Goal: Task Accomplishment & Management: Use online tool/utility

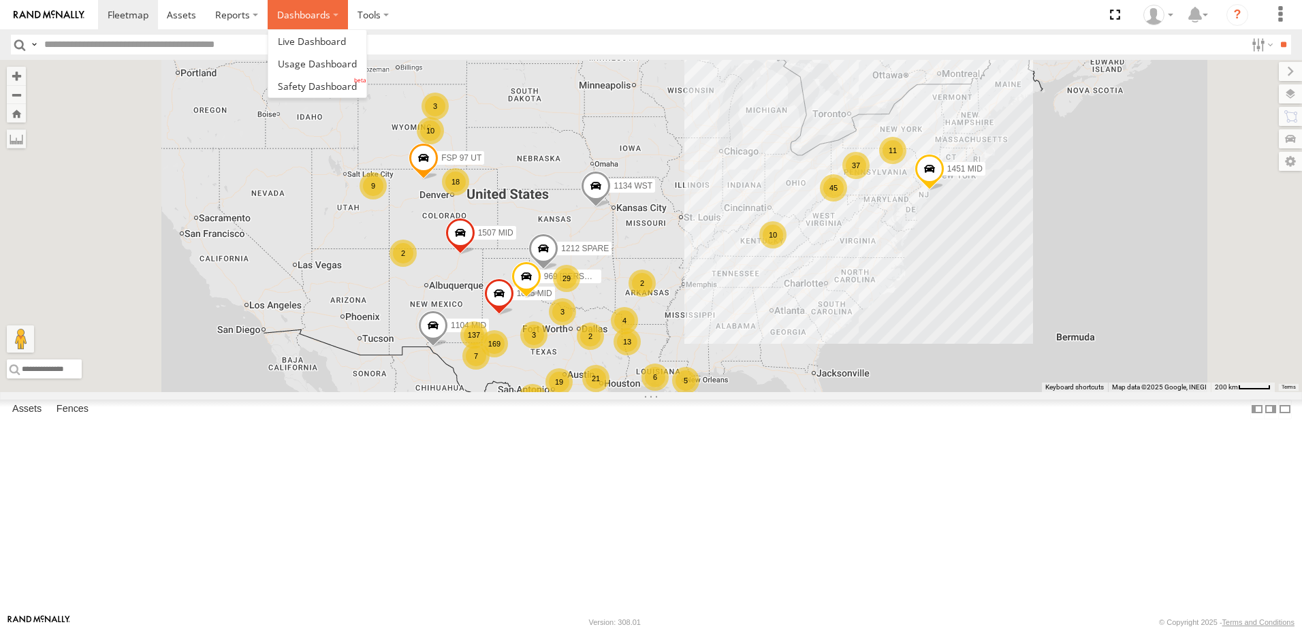
click at [305, 19] on label "Dashboards" at bounding box center [308, 14] width 80 height 29
click at [318, 87] on span at bounding box center [317, 86] width 79 height 13
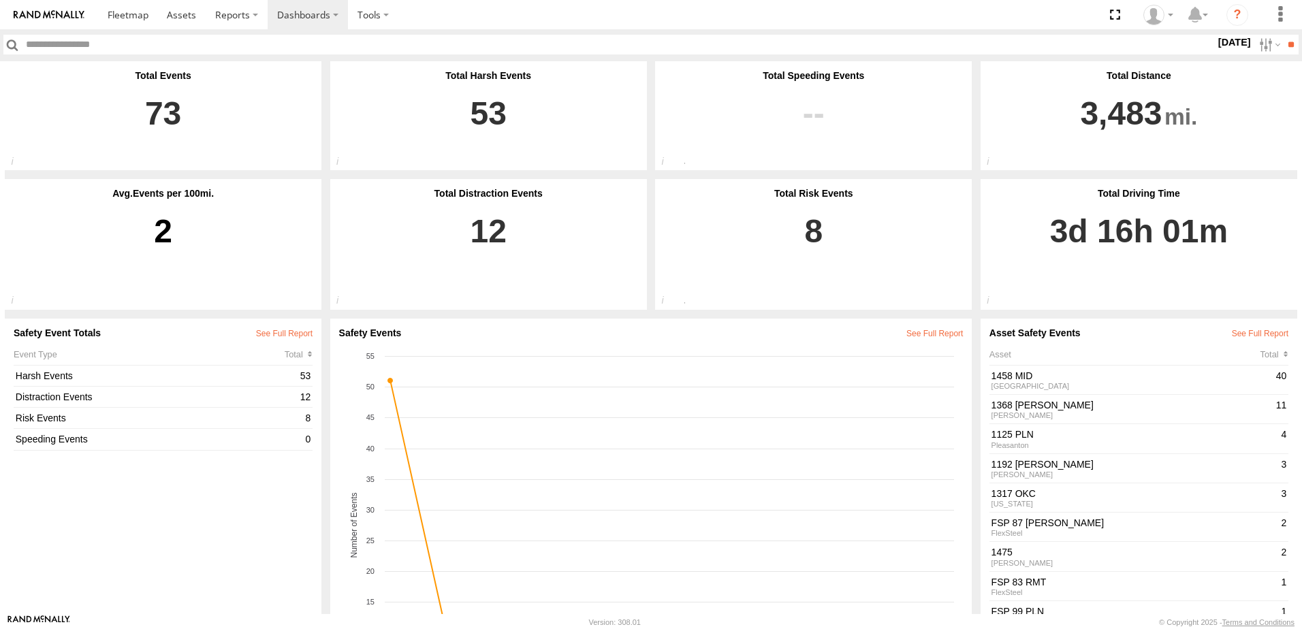
click at [1241, 36] on label "26 Sep 25" at bounding box center [1235, 42] width 38 height 15
click at [0, 0] on label at bounding box center [0, 0] width 0 height 0
click at [1291, 49] on input "**" at bounding box center [1291, 45] width 16 height 20
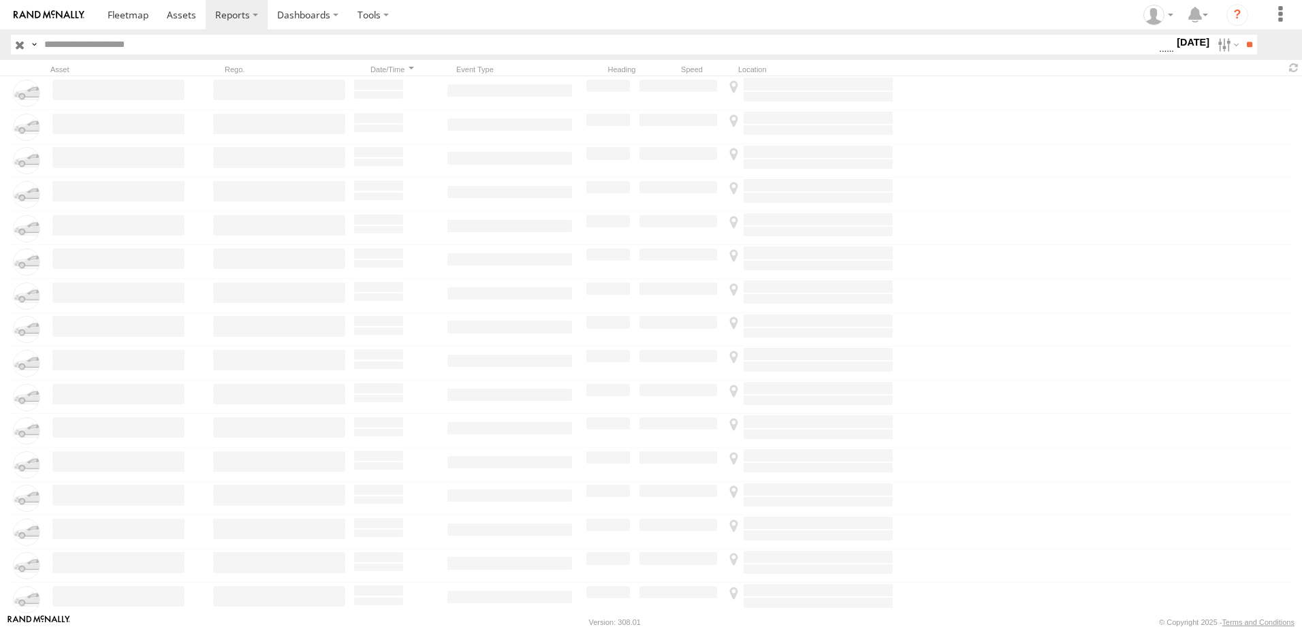
click at [1197, 44] on label "[DATE]" at bounding box center [1193, 42] width 38 height 15
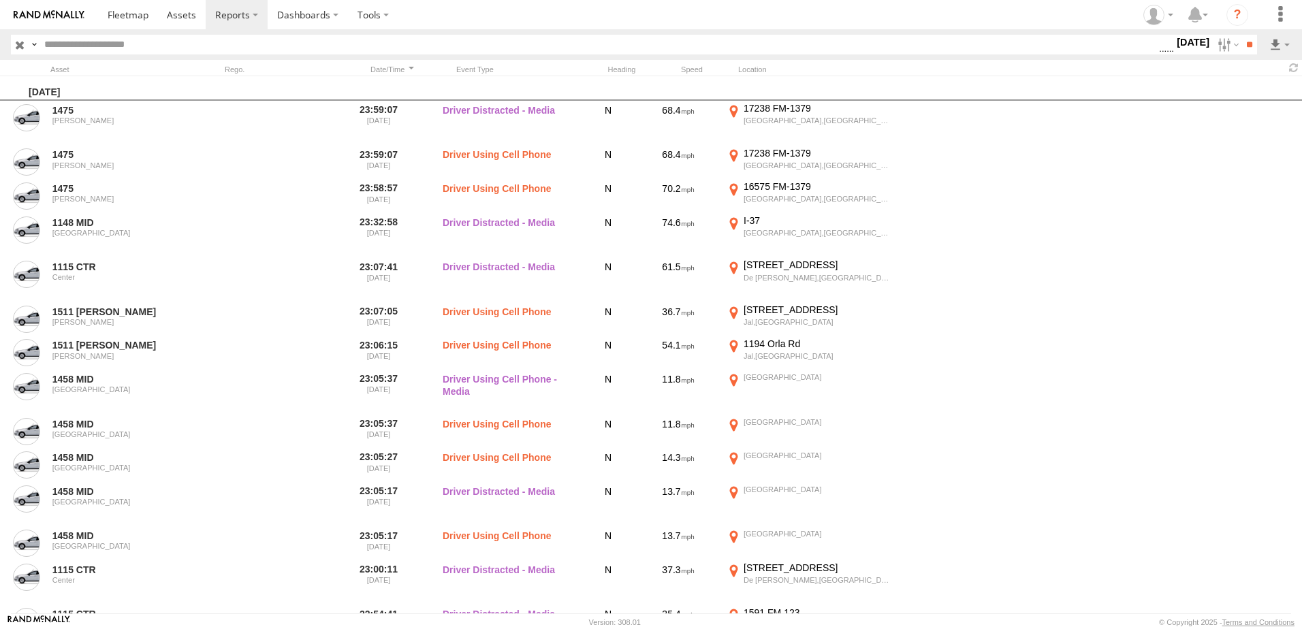
click at [0, 0] on span "Driver Distracted" at bounding box center [0, 0] width 0 height 0
click at [0, 0] on span "Food or Drink" at bounding box center [0, 0] width 0 height 0
click at [0, 0] on span "Driver Smoking" at bounding box center [0, 0] width 0 height 0
click at [0, 0] on span "Driver Distracted" at bounding box center [0, 0] width 0 height 0
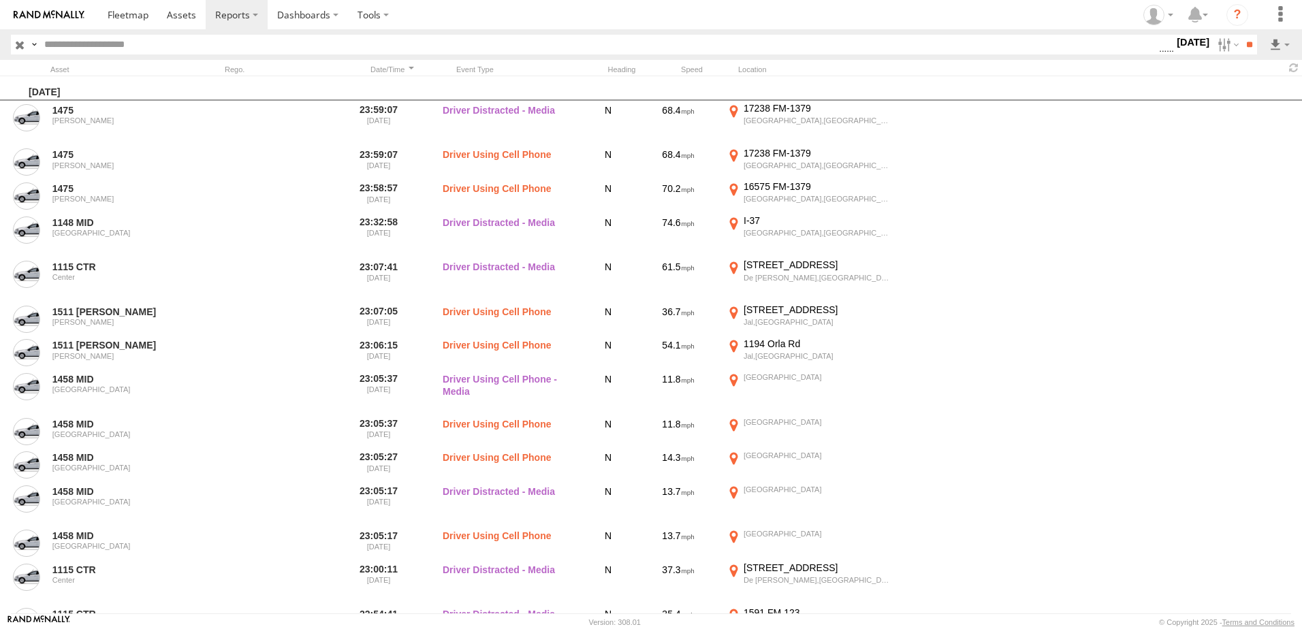
click at [0, 0] on span "Driver Smoking" at bounding box center [0, 0] width 0 height 0
click at [1167, 54] on div "No Seatbelt Seatbelt Alarm Possible Fatigue Lane Departure No Driver Detected" at bounding box center [1167, 45] width 0 height 18
click at [0, 0] on span "Food or Drink" at bounding box center [0, 0] width 0 height 0
click at [1242, 46] on input "**" at bounding box center [1250, 45] width 16 height 20
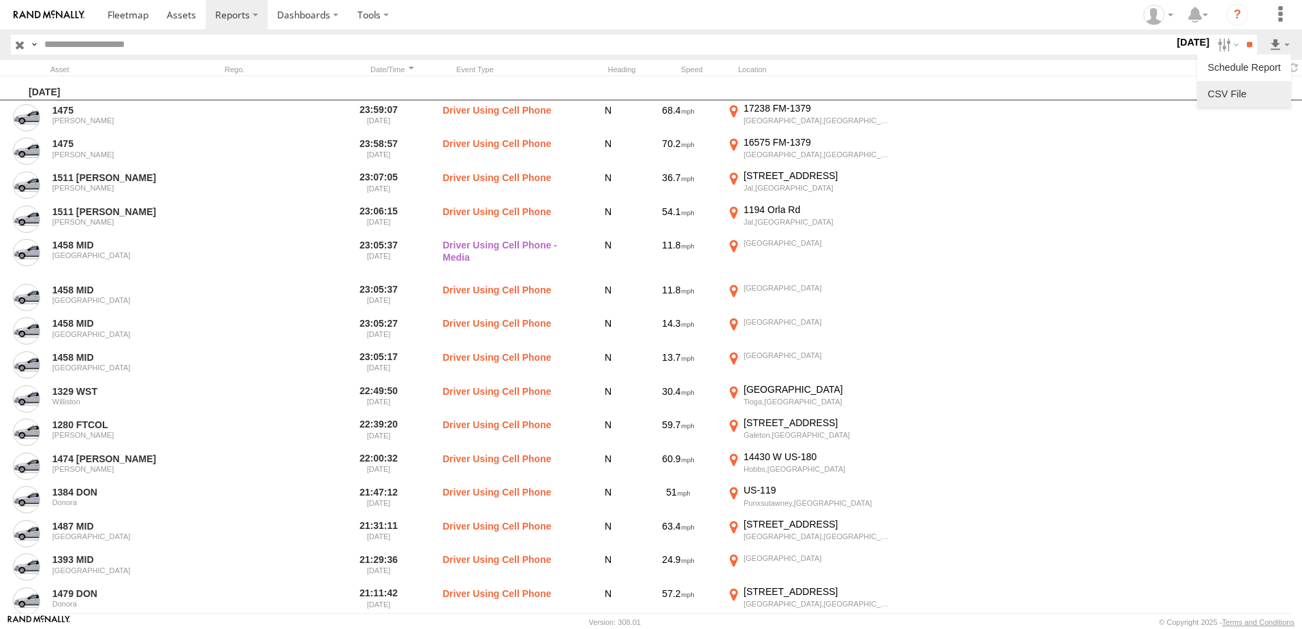
click at [1229, 91] on link at bounding box center [1244, 94] width 83 height 20
click at [854, 20] on section at bounding box center [698, 14] width 1201 height 29
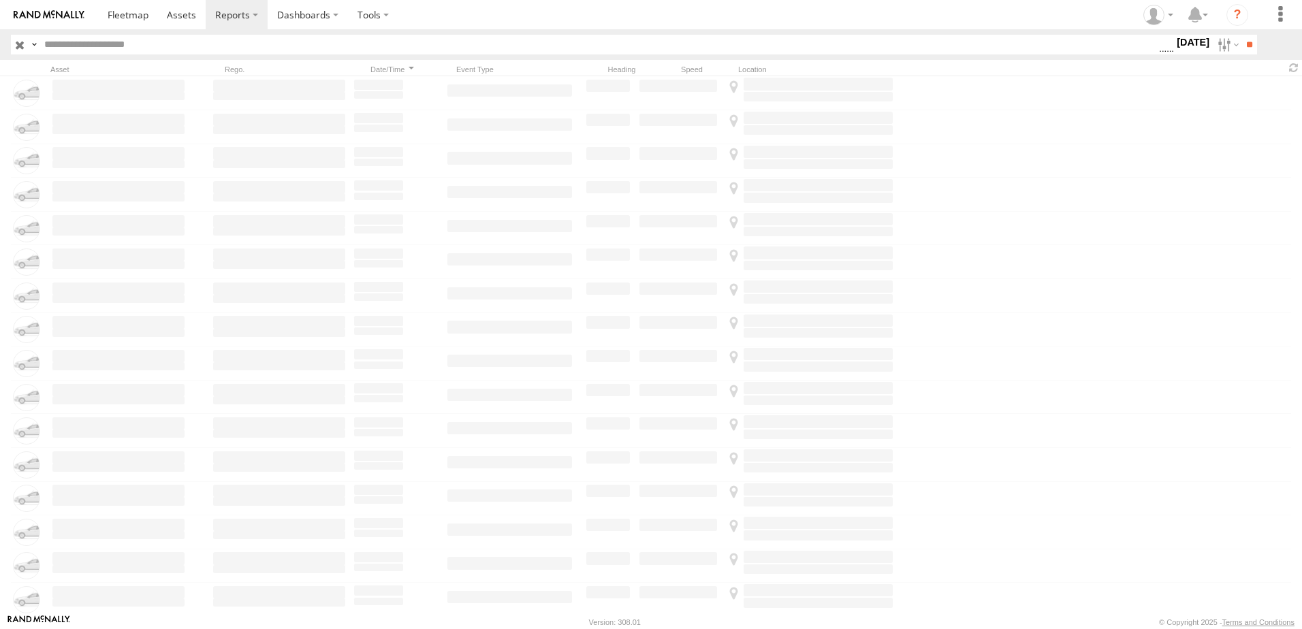
click at [1174, 43] on label "25 Sep 25" at bounding box center [1193, 42] width 38 height 15
click at [1159, 54] on label "Possible Fatigue" at bounding box center [1159, 45] width 0 height 18
click at [0, 0] on span "Possible Fatigue" at bounding box center [0, 0] width 0 height 0
click at [0, 0] on span "Seatbelt Alarm" at bounding box center [0, 0] width 0 height 0
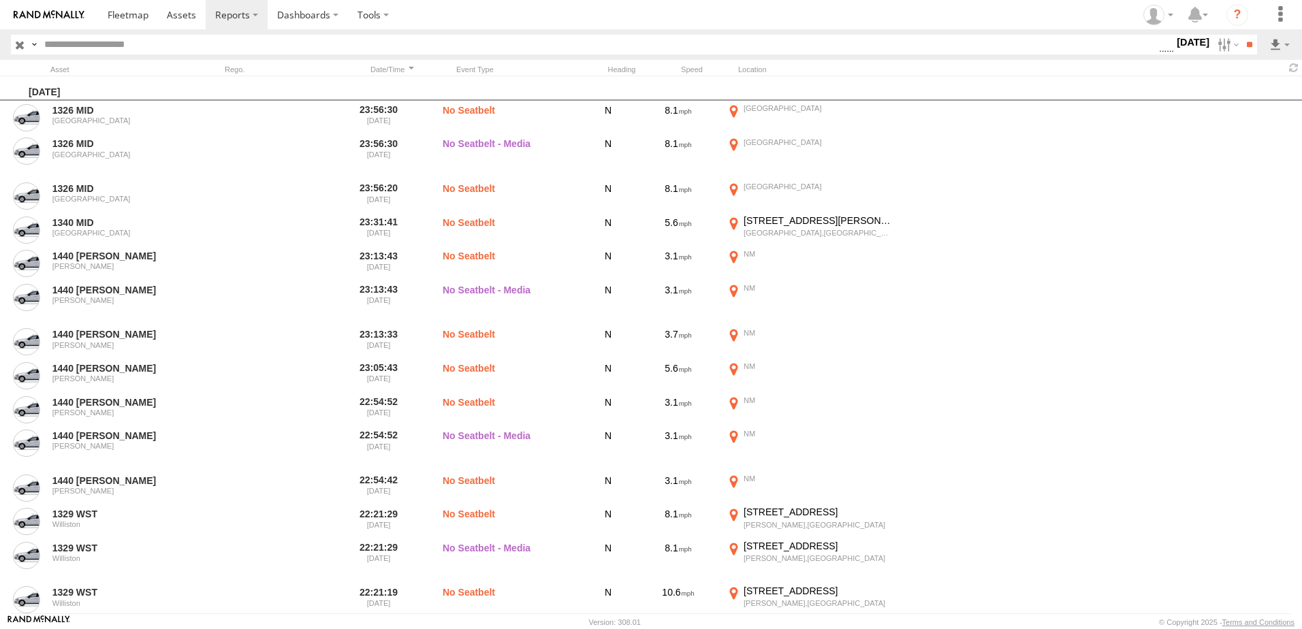
click at [0, 0] on span "Possible Fatigue" at bounding box center [0, 0] width 0 height 0
click at [0, 0] on span "Lane Departure" at bounding box center [0, 0] width 0 height 0
click at [0, 0] on span "No Driver Detected" at bounding box center [0, 0] width 0 height 0
click at [0, 0] on span "Tailgating" at bounding box center [0, 0] width 0 height 0
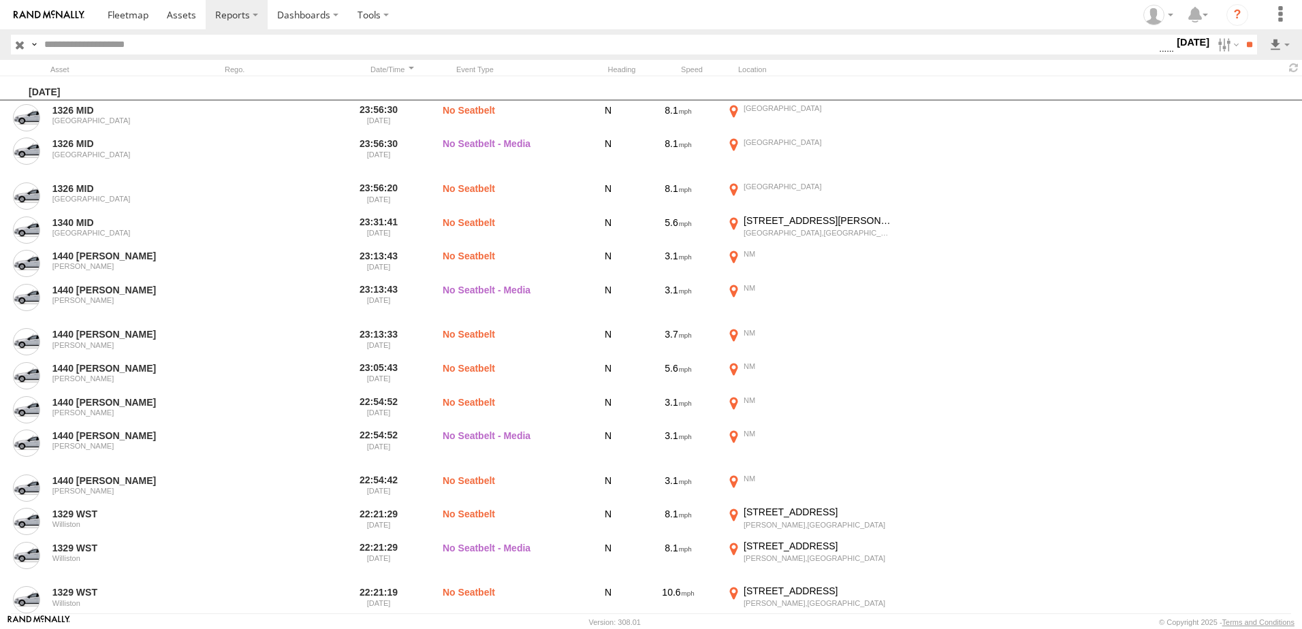
click at [0, 0] on span "Tailgating" at bounding box center [0, 0] width 0 height 0
click at [0, 0] on span "Seatbelt Alarm" at bounding box center [0, 0] width 0 height 0
click at [0, 0] on span "Possible Fatigue" at bounding box center [0, 0] width 0 height 0
click at [0, 0] on span "No Driver Detected" at bounding box center [0, 0] width 0 height 0
click at [1247, 47] on input "**" at bounding box center [1250, 45] width 16 height 20
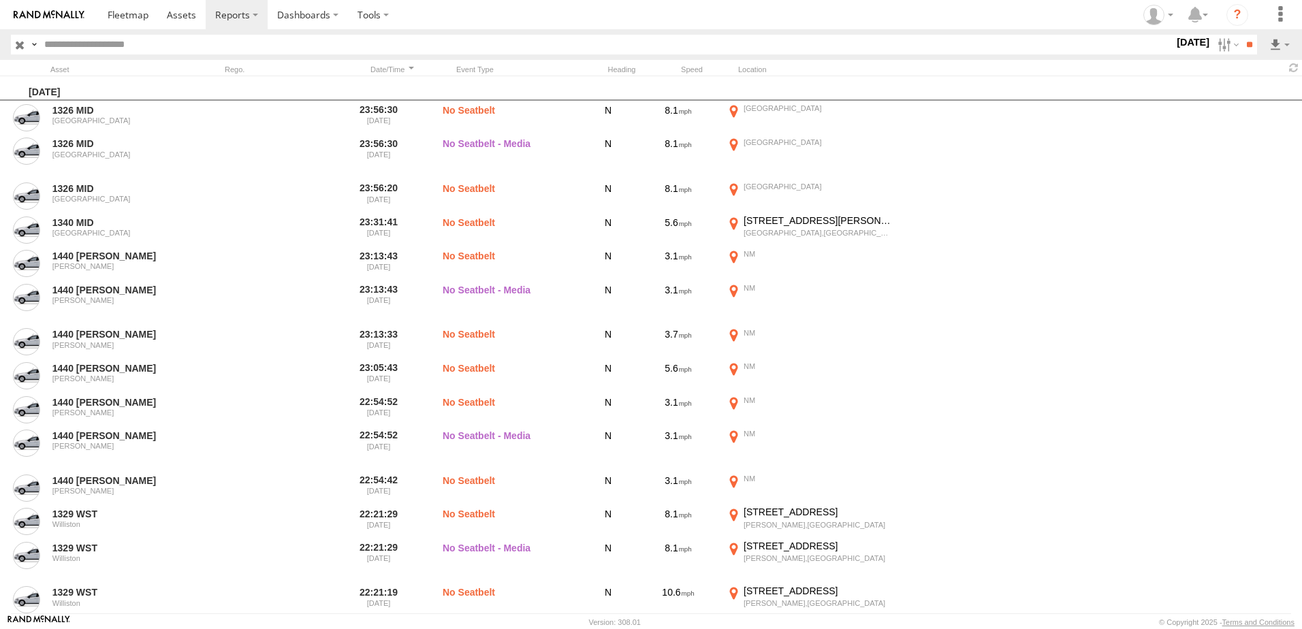
click at [243, 39] on input "text" at bounding box center [607, 45] width 1136 height 20
click at [1246, 99] on link at bounding box center [1244, 94] width 83 height 20
